Goal: Information Seeking & Learning: Learn about a topic

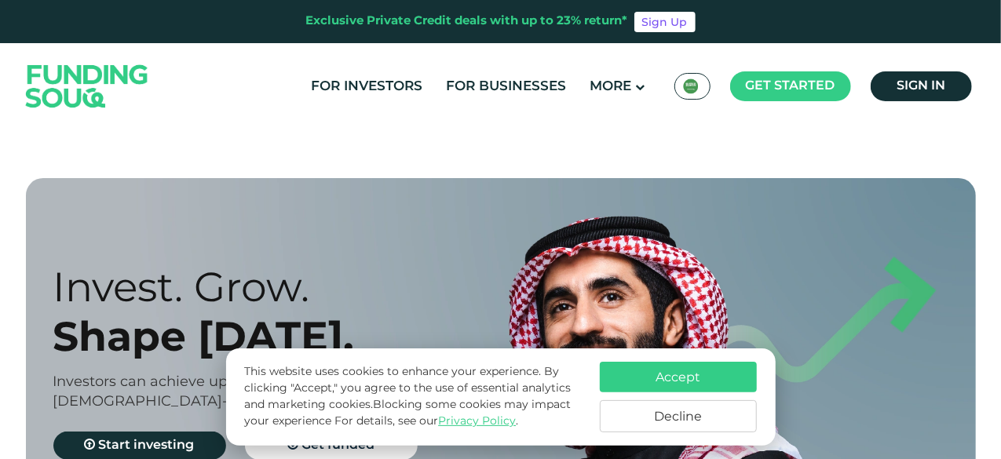
click at [685, 87] on img at bounding box center [691, 86] width 16 height 16
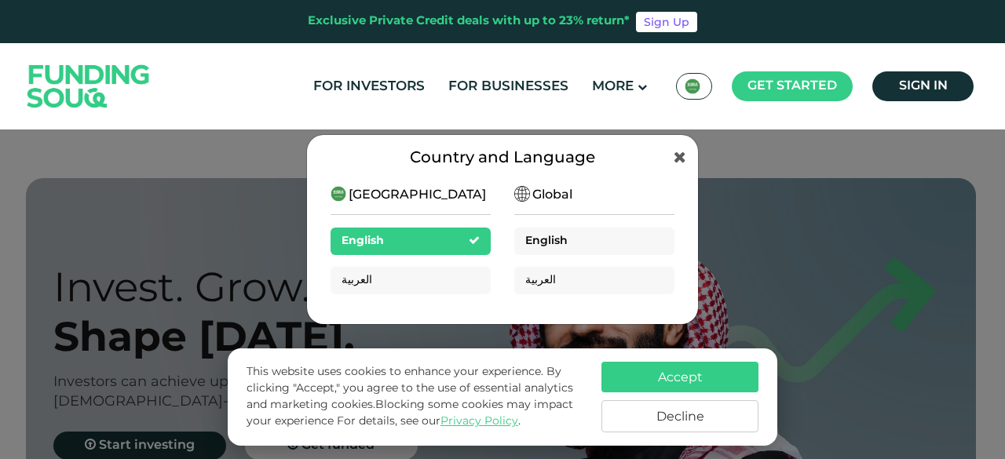
click at [580, 233] on div "English" at bounding box center [594, 241] width 160 height 27
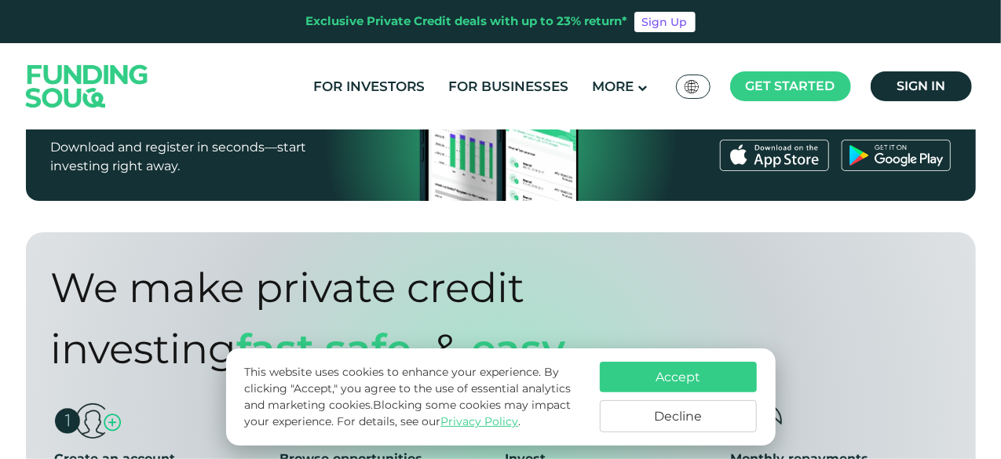
scroll to position [1108, 0]
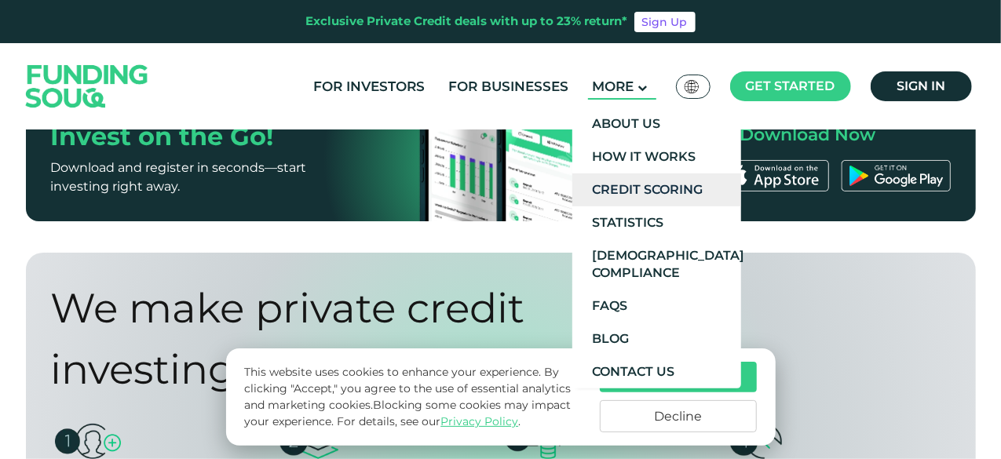
click at [628, 187] on link "Credit Scoring" at bounding box center [656, 189] width 169 height 33
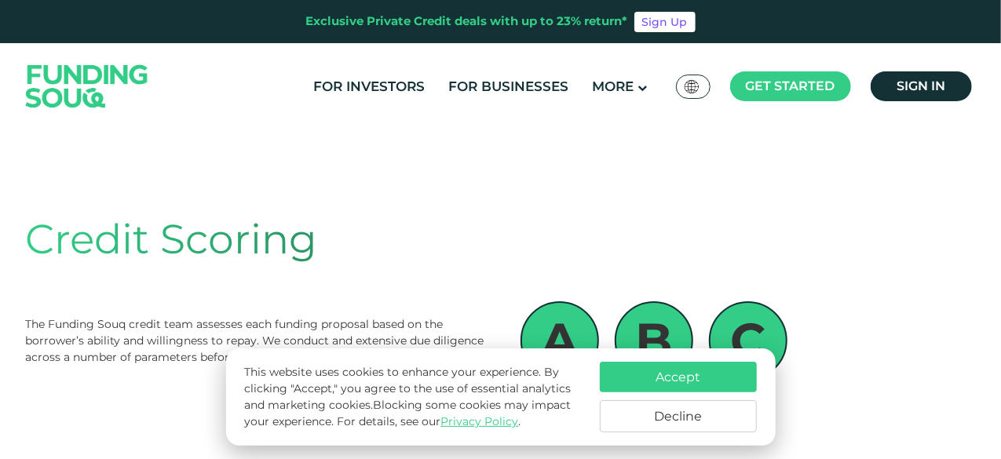
click at [85, 316] on div "The Funding Souq credit team assesses each funding proposal based on the borrow…" at bounding box center [257, 340] width 463 height 49
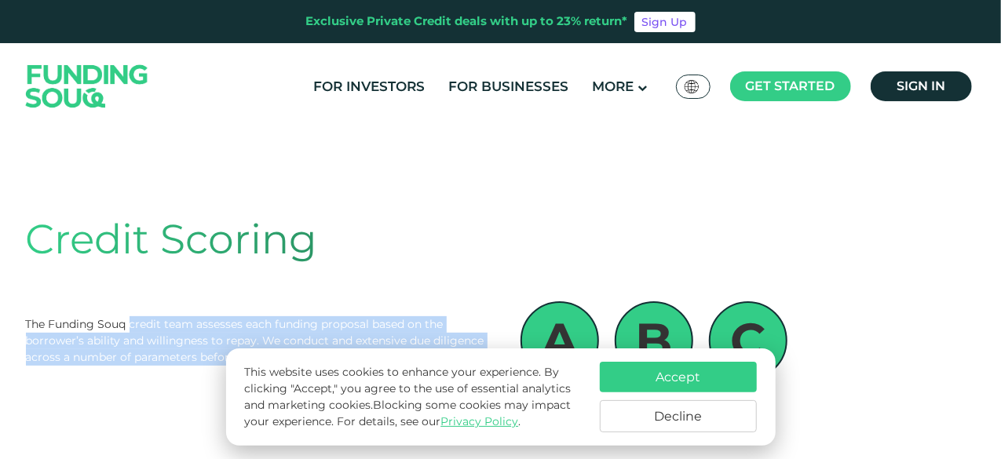
drag, startPoint x: 130, startPoint y: 290, endPoint x: 385, endPoint y: 321, distance: 256.3
click at [385, 321] on div "The Funding Souq credit team assesses each funding proposal based on the borrow…" at bounding box center [257, 340] width 463 height 49
copy div "credit team assesses each funding proposal based on the borrower’s ability and …"
